Goal: Task Accomplishment & Management: Use online tool/utility

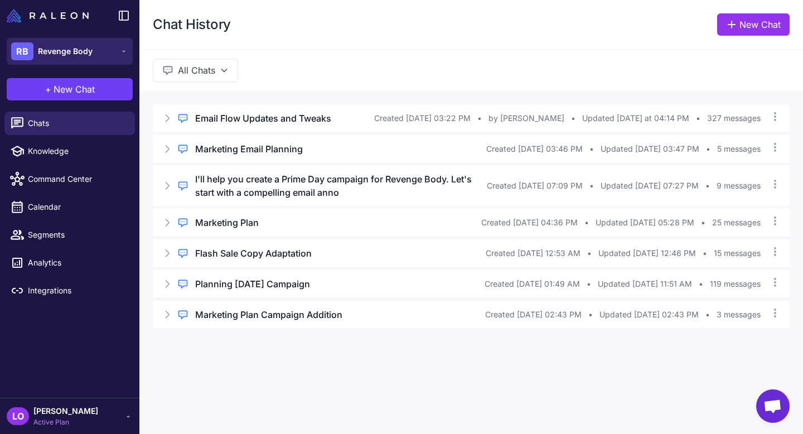
click at [86, 56] on span "Revenge Body" at bounding box center [65, 51] width 55 height 12
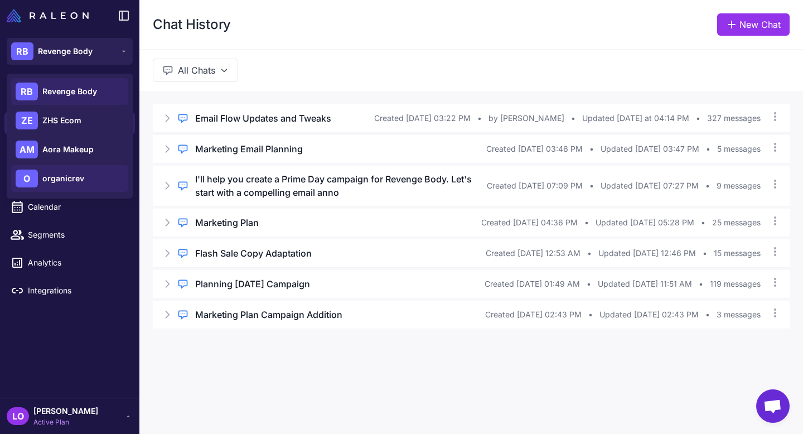
click at [84, 177] on div "O organicrev" at bounding box center [69, 178] width 117 height 27
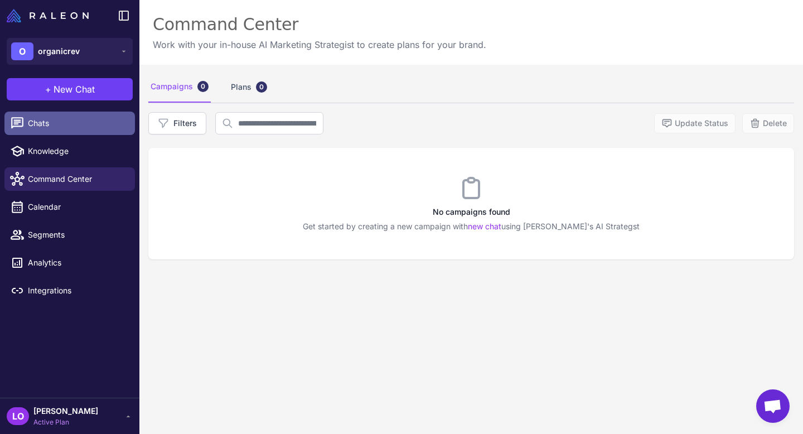
click at [104, 120] on span "Chats" at bounding box center [77, 123] width 98 height 12
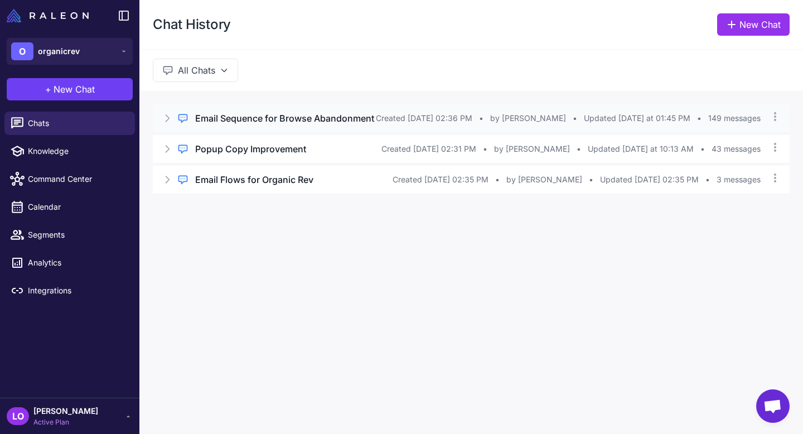
click at [295, 118] on h3 "Email Sequence for Browse Abandonment" at bounding box center [284, 117] width 179 height 13
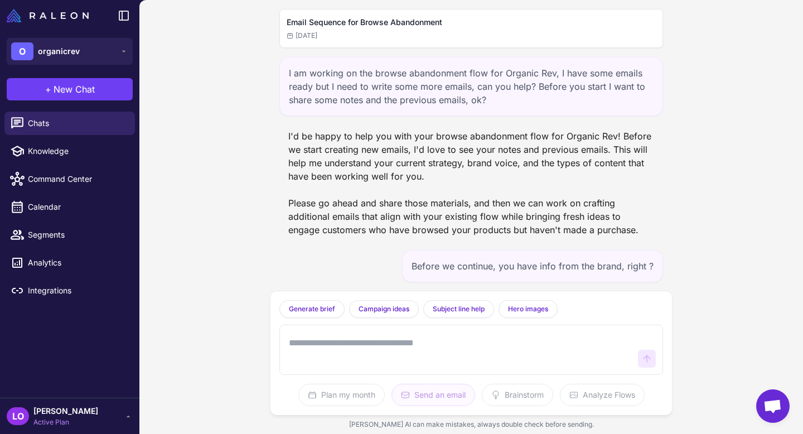
scroll to position [97208, 0]
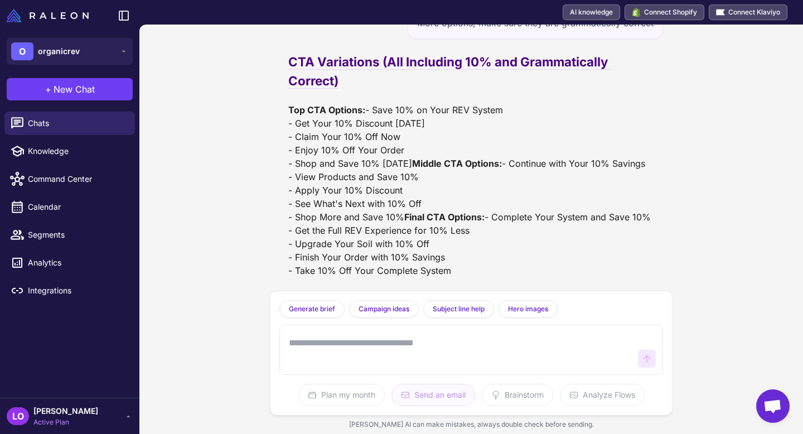
click at [321, 347] on textarea at bounding box center [459, 350] width 347 height 36
paste textarea "**********"
type textarea "**********"
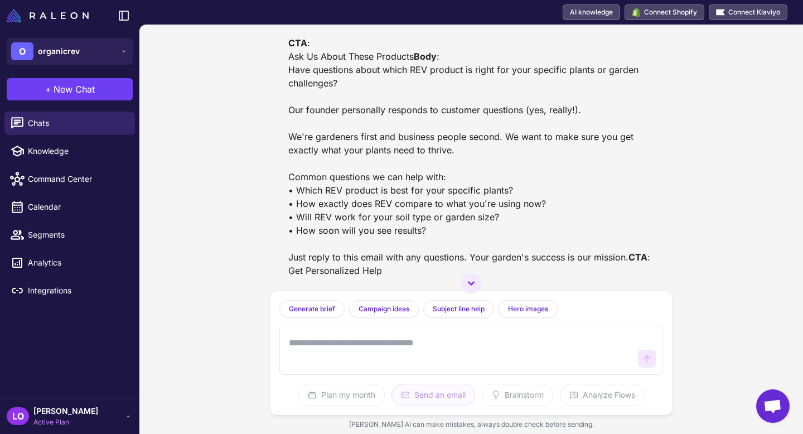
scroll to position [97700, 0]
drag, startPoint x: 620, startPoint y: 95, endPoint x: 352, endPoint y: 98, distance: 268.6
click at [352, 97] on div "Improved Email 5 - Browse Abandonment Flow Subject Line : Still thinking about …" at bounding box center [471, 67] width 366 height 420
copy div "We'd love to help you find the perfect solution for your garden"
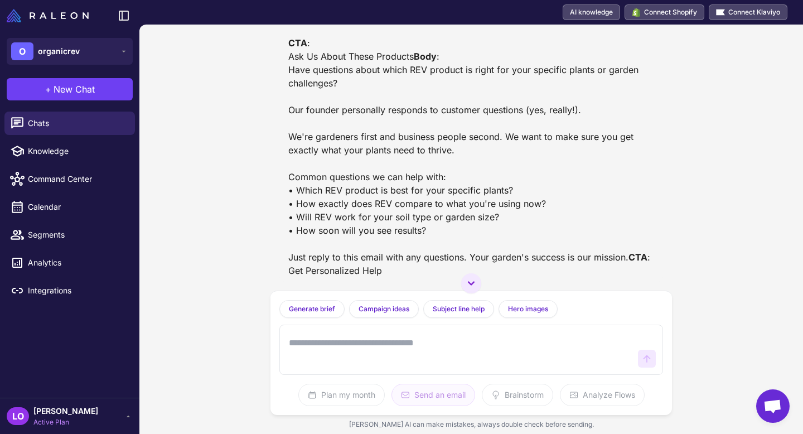
drag, startPoint x: 545, startPoint y: 144, endPoint x: 279, endPoint y: 148, distance: 266.4
click at [279, 148] on div "Email Sequence for Browse Abandonment [DATE] I am working on the browse abandon…" at bounding box center [470, 158] width 401 height 266
click at [283, 147] on div "Improved Email 5 - Browse Abandonment Flow Subject Line : Still thinking about …" at bounding box center [470, 66] width 383 height 429
drag, startPoint x: 285, startPoint y: 147, endPoint x: 410, endPoint y: 138, distance: 124.6
click at [410, 138] on div "Improved Email 5 - Browse Abandonment Flow Subject Line : Still thinking about …" at bounding box center [470, 66] width 383 height 429
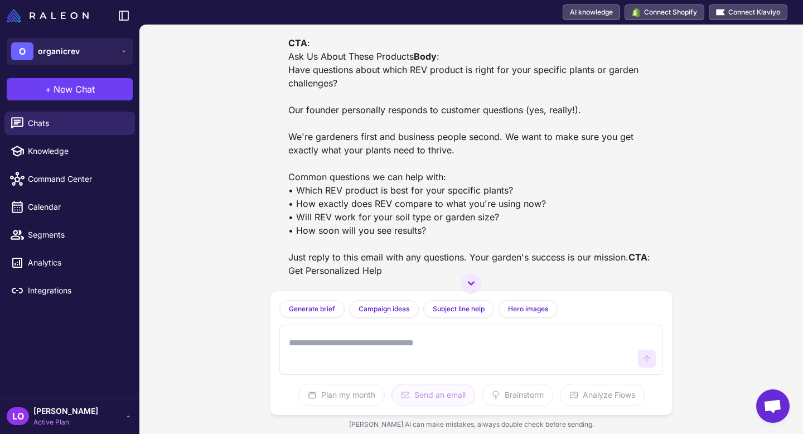
copy div "Let us help your plants thrive"
click at [340, 358] on textarea at bounding box center [459, 350] width 347 height 36
click at [311, 373] on div at bounding box center [470, 349] width 383 height 50
click at [315, 359] on textarea at bounding box center [459, 350] width 347 height 36
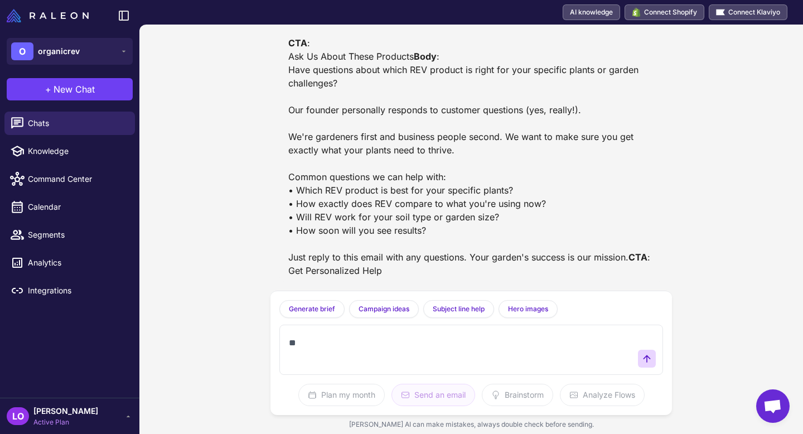
type textarea "*"
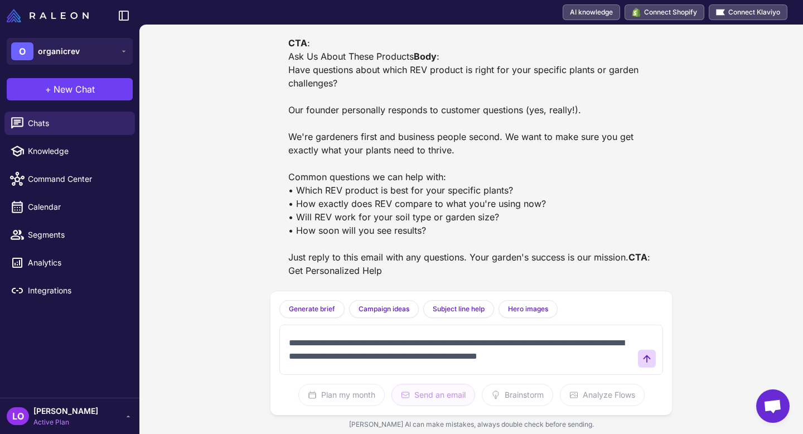
scroll to position [7, 0]
type textarea "**********"
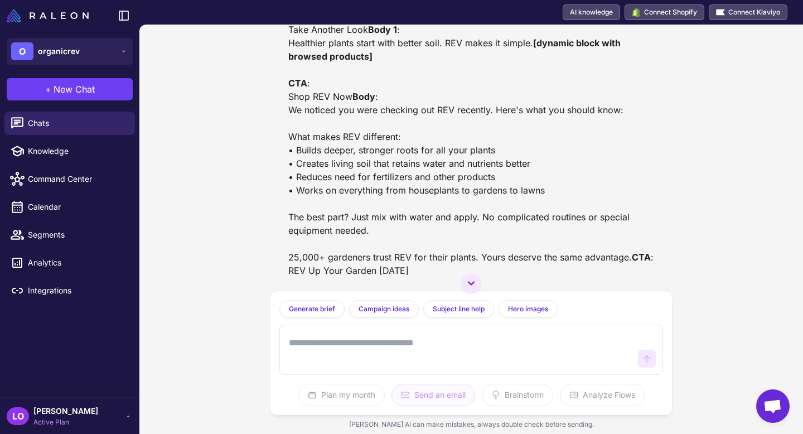
scroll to position [98505, 0]
drag, startPoint x: 497, startPoint y: 181, endPoint x: 318, endPoint y: 163, distance: 179.8
click at [288, 156] on div "Improved Email 5 - Browse Abandonment Flow (Benefits-Focused) Subject Line : Yo…" at bounding box center [471, 98] width 366 height 358
click at [481, 193] on div "Improved Email 5 - Browse Abandonment Flow (Benefits-Focused) Subject Line : Yo…" at bounding box center [471, 98] width 366 height 358
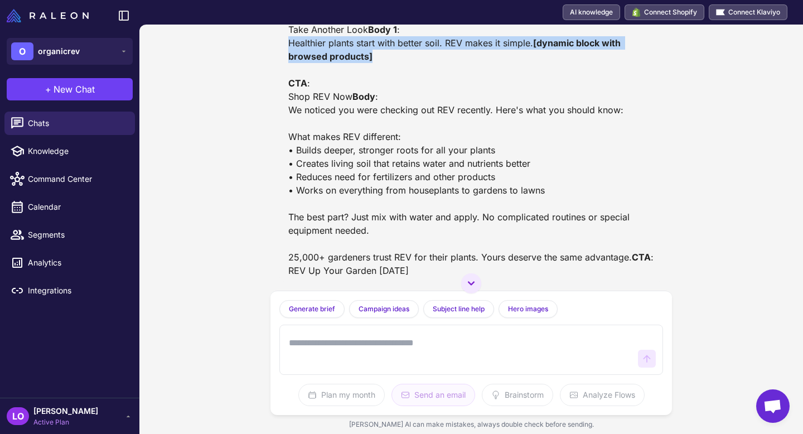
drag, startPoint x: 484, startPoint y: 191, endPoint x: 283, endPoint y: 157, distance: 204.1
click at [283, 157] on div "Improved Email 5 - Browse Abandonment Flow (Benefits-Focused) Subject Line : Yo…" at bounding box center [470, 97] width 383 height 367
copy div "Healthier plants start with better soil. REV makes it simple. [dynamic block wi…"
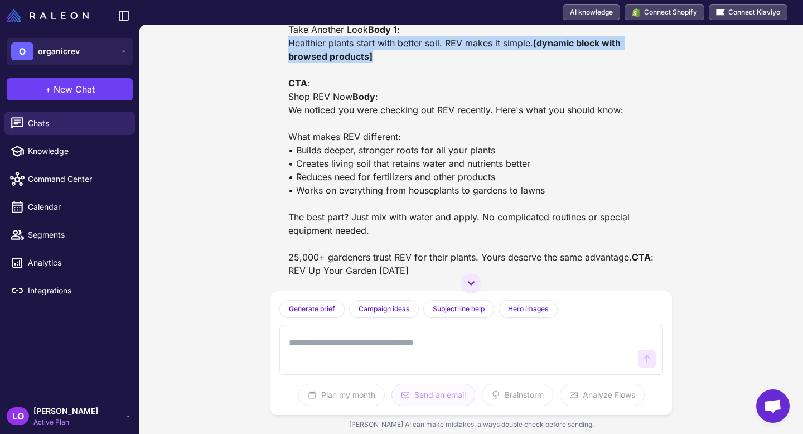
scroll to position [98442, 0]
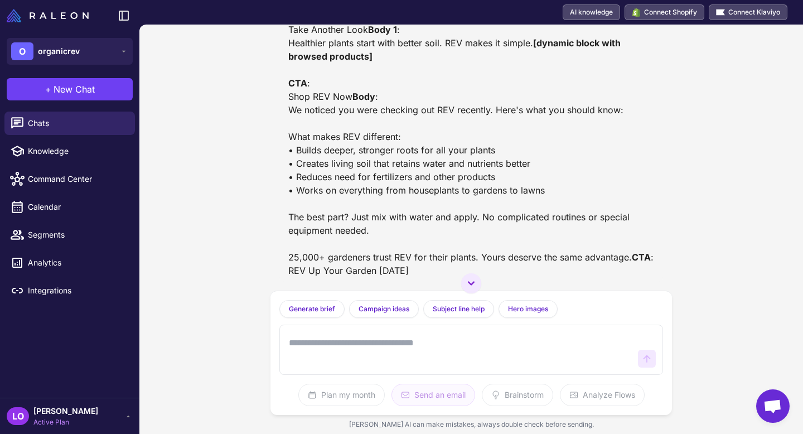
drag, startPoint x: 506, startPoint y: 149, endPoint x: 285, endPoint y: 148, distance: 220.7
click at [285, 148] on div "Improved Email 5 - Browse Abandonment Flow (Benefits-Focused) Subject Line : Yo…" at bounding box center [470, 97] width 383 height 367
copy div "Ready to see what REV can do for your garden?"
drag, startPoint x: 406, startPoint y: 221, endPoint x: 288, endPoint y: 224, distance: 117.6
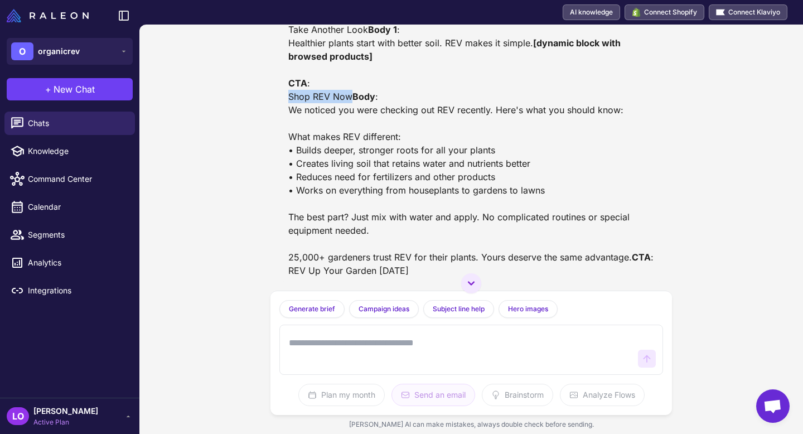
click at [288, 224] on div "Improved Email 5 - Browse Abandonment Flow (Benefits-Focused) Subject Line : Yo…" at bounding box center [471, 98] width 366 height 358
copy div "Shop REV Now"
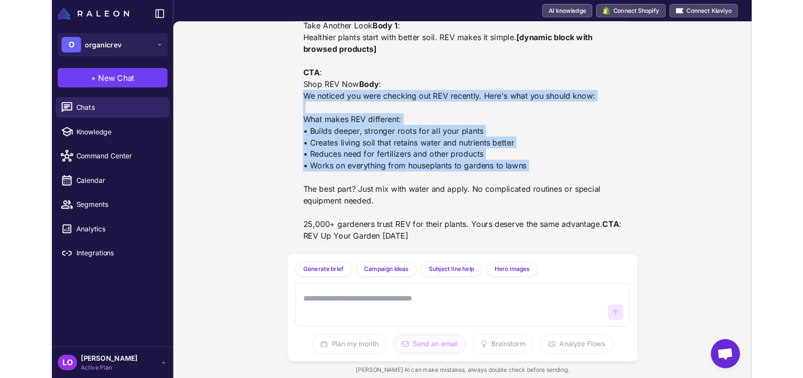
scroll to position [98690, 0]
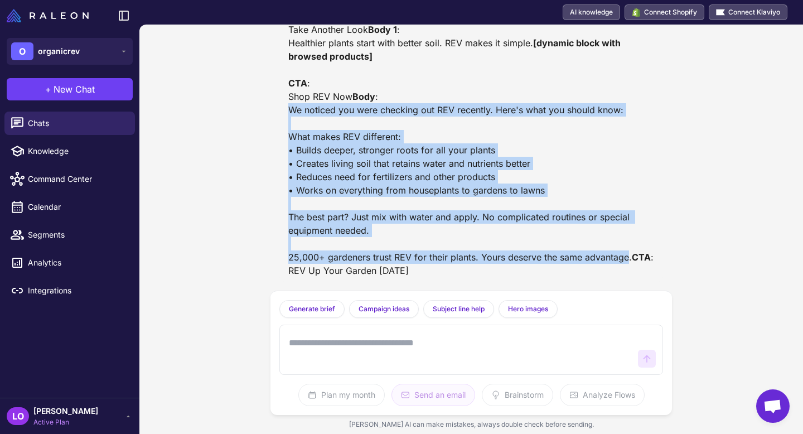
drag, startPoint x: 289, startPoint y: 99, endPoint x: 629, endPoint y: 230, distance: 363.8
click at [629, 230] on div "Improved Email 5 - Browse Abandonment Flow (Benefits-Focused) Subject Line : Yo…" at bounding box center [471, 98] width 366 height 358
copy div "We noticed you were checking out REV recently. Here's what you should know: Wha…"
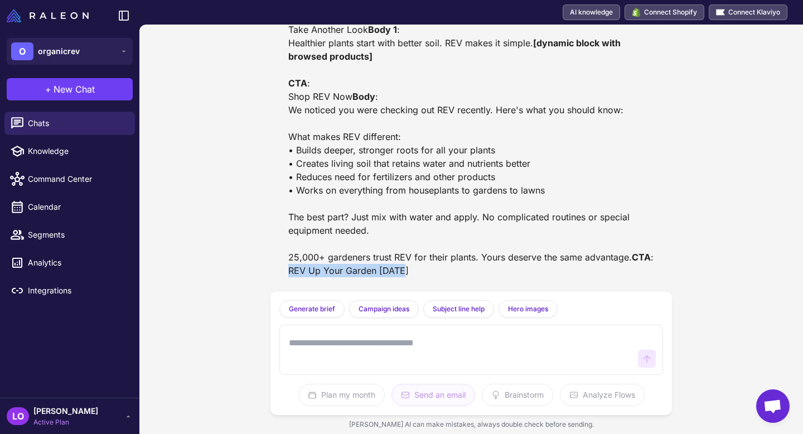
drag, startPoint x: 411, startPoint y: 273, endPoint x: 273, endPoint y: 274, distance: 138.2
click at [273, 274] on div "Email Sequence for Browse Abandonment [DATE] I am working on the browse abandon…" at bounding box center [470, 158] width 401 height 266
copy div "REV Up Your Garden [DATE]"
